Goal: Task Accomplishment & Management: Use online tool/utility

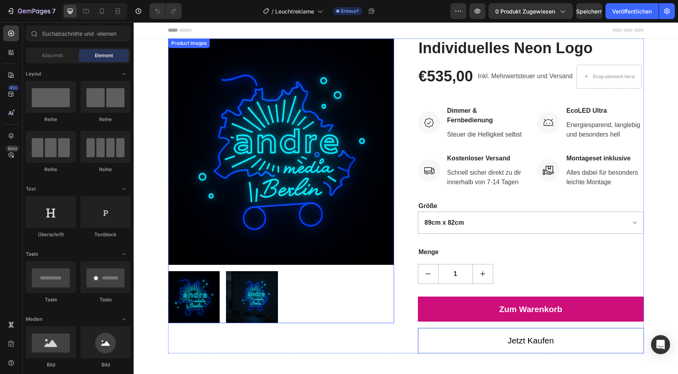
click at [280, 100] on img at bounding box center [281, 151] width 226 height 226
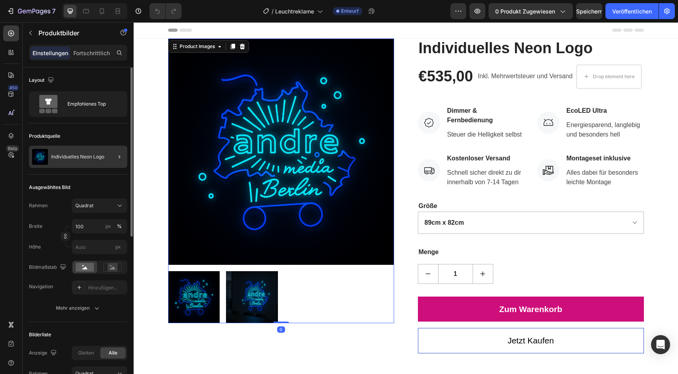
click at [125, 156] on div at bounding box center [116, 157] width 22 height 22
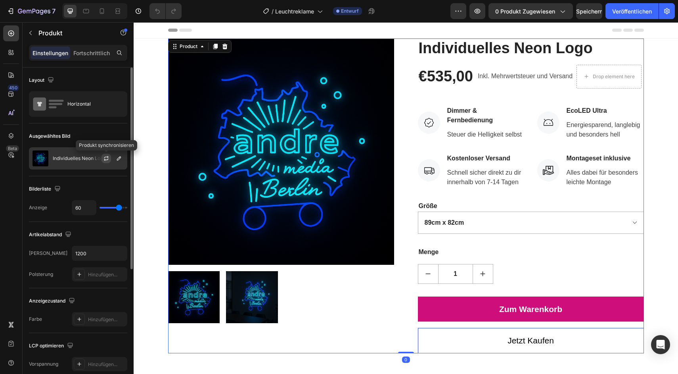
click at [108, 160] on icon "button" at bounding box center [106, 158] width 6 height 6
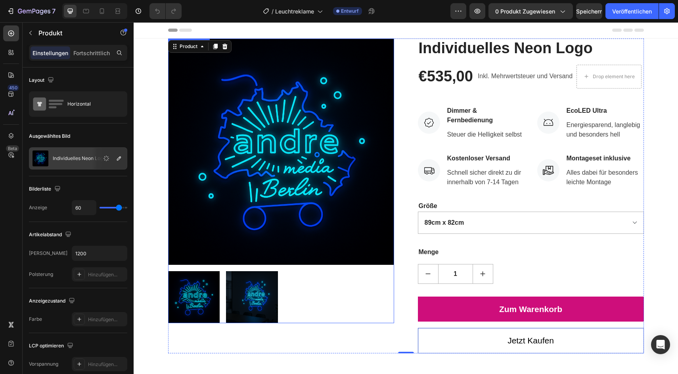
click at [246, 297] on img at bounding box center [252, 297] width 52 height 52
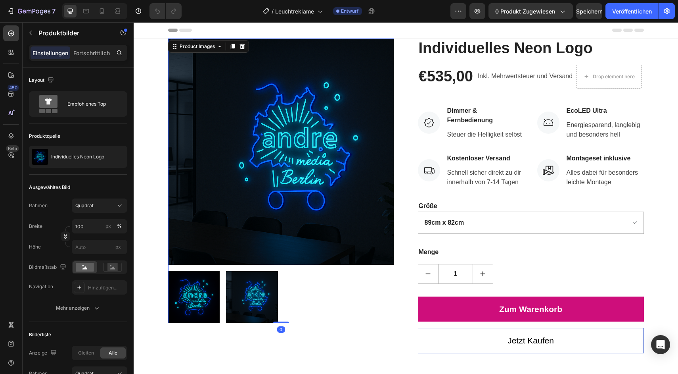
click at [198, 293] on img at bounding box center [194, 297] width 52 height 52
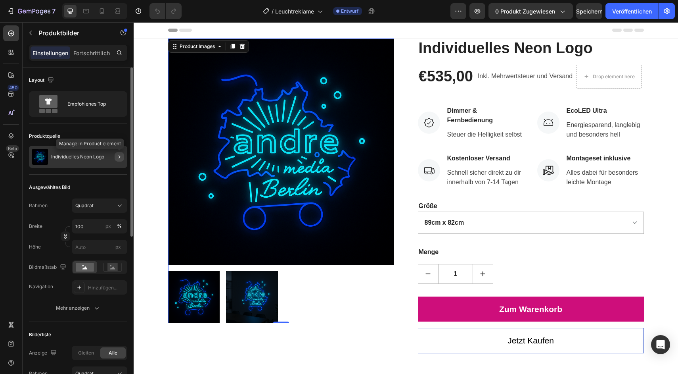
click at [121, 156] on icon "button" at bounding box center [119, 157] width 6 height 6
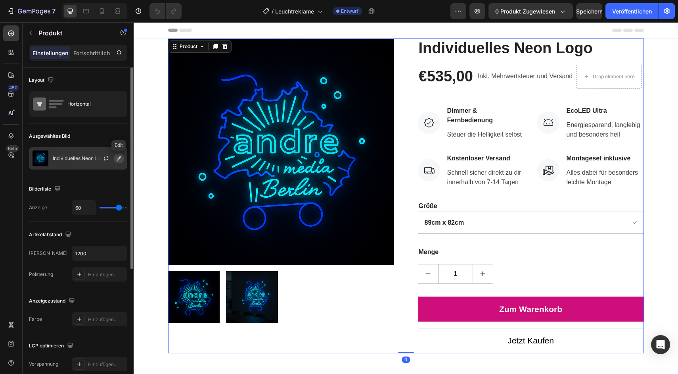
click at [119, 158] on icon "button" at bounding box center [119, 158] width 6 height 6
click at [106, 157] on icon "button" at bounding box center [106, 157] width 4 height 2
click at [0, 0] on icon "button" at bounding box center [0, 0] width 0 height 0
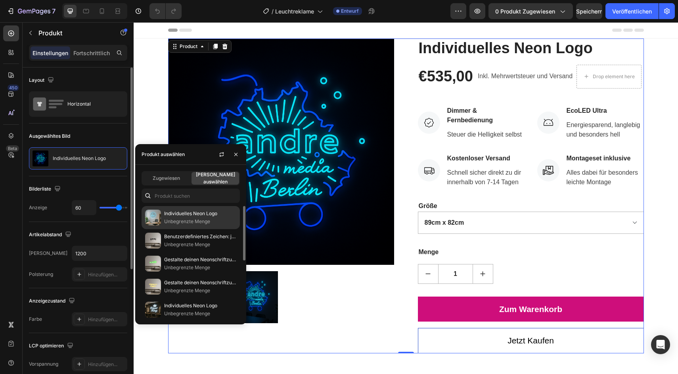
click at [192, 229] on div "Individuelles Neon Logo Unbegrenzte Menge" at bounding box center [191, 240] width 98 height 23
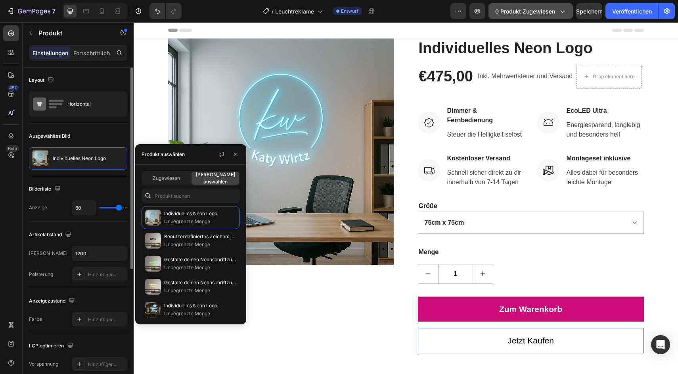
click at [532, 10] on font "0 Produkt zugewiesen" at bounding box center [525, 11] width 60 height 7
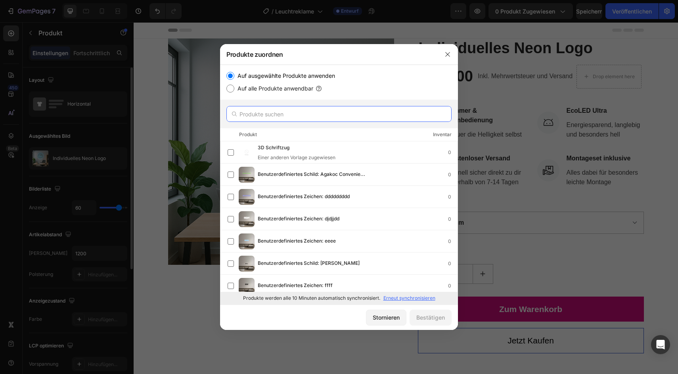
click at [332, 107] on input "text" at bounding box center [338, 114] width 225 height 16
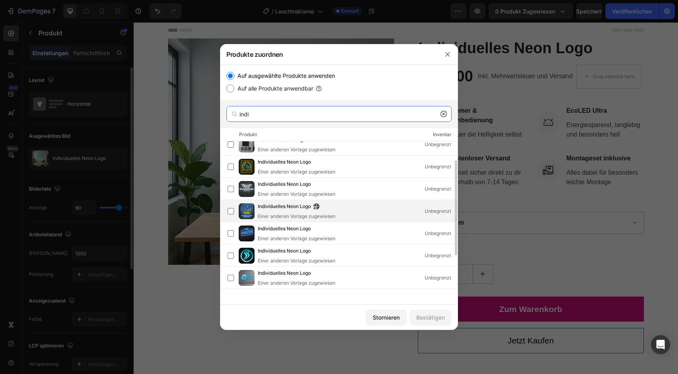
scroll to position [88, 0]
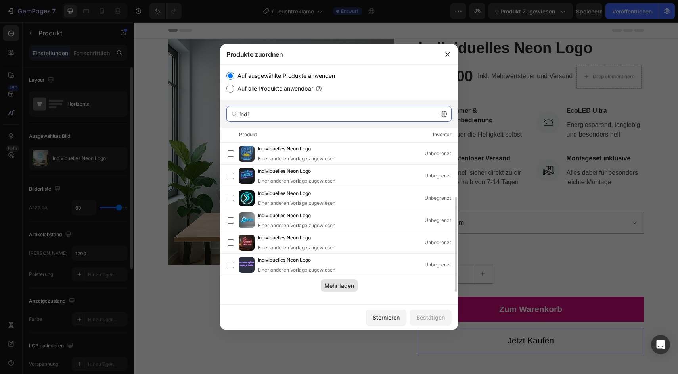
type input "indi"
click at [330, 286] on font "Mehr laden" at bounding box center [339, 285] width 30 height 7
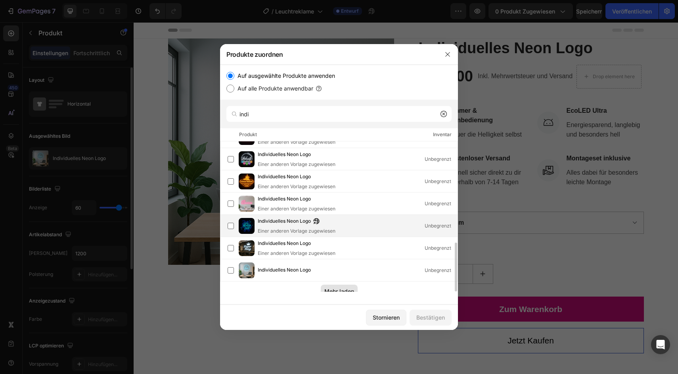
scroll to position [310, 0]
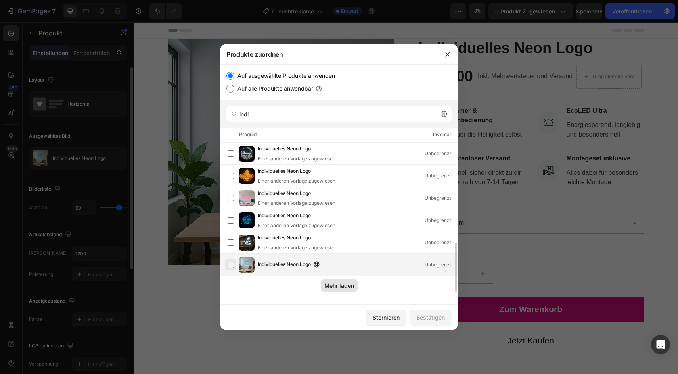
click at [228, 266] on label at bounding box center [231, 264] width 6 height 6
click at [422, 315] on font "Bestätigen" at bounding box center [430, 317] width 29 height 7
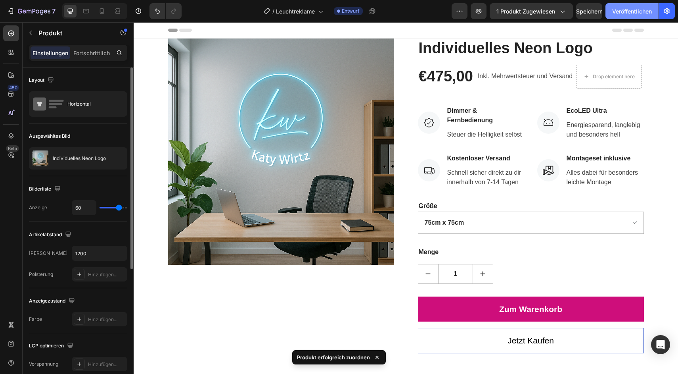
click at [643, 13] on font "Veröffentlichen" at bounding box center [632, 11] width 40 height 7
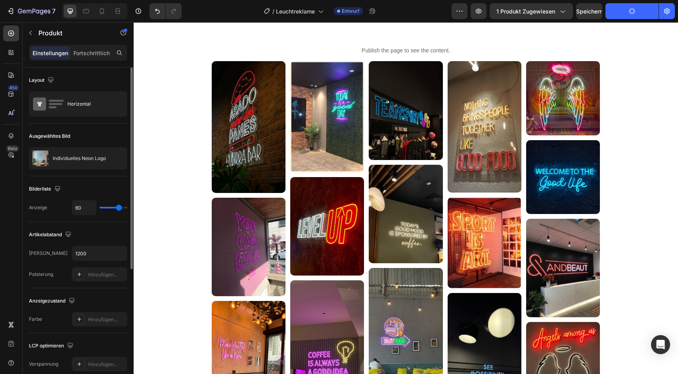
scroll to position [0, 0]
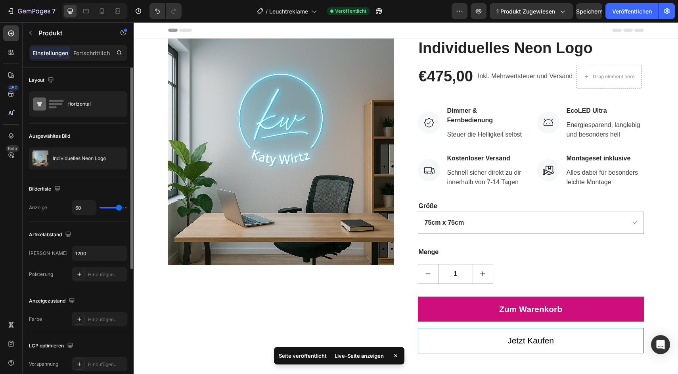
click at [368, 353] on font "Live-Seite anzeigen" at bounding box center [359, 355] width 49 height 6
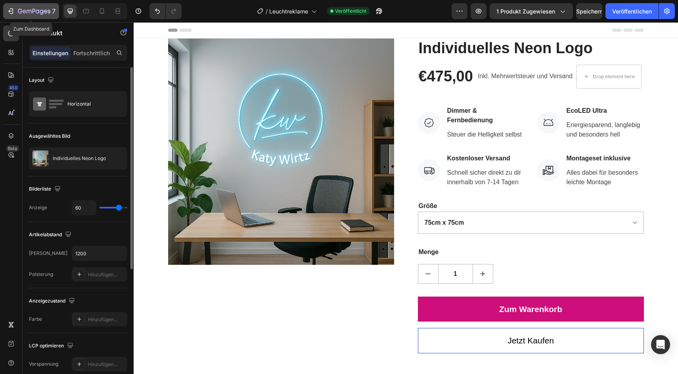
click at [24, 12] on icon "button" at bounding box center [25, 12] width 4 height 4
